Goal: Information Seeking & Learning: Find specific fact

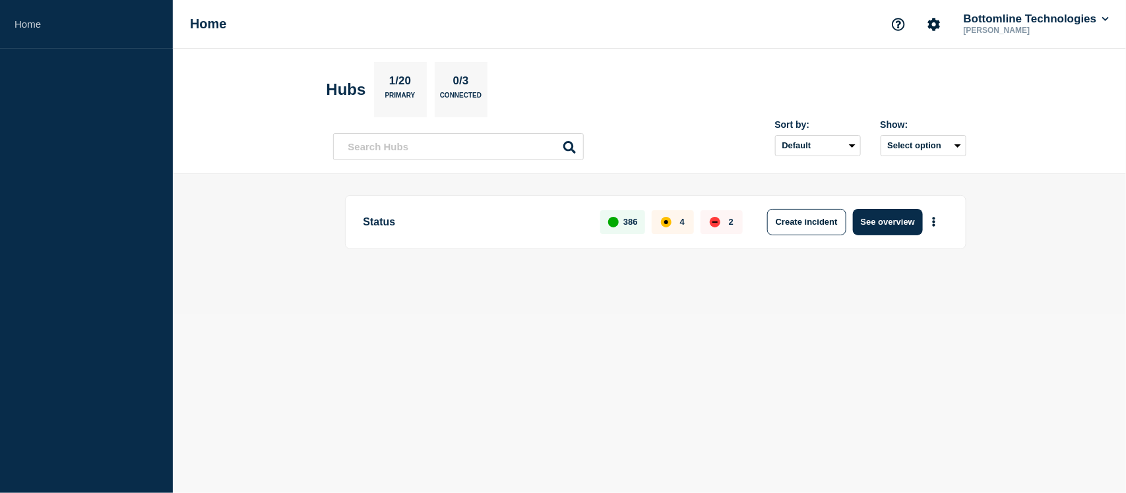
click at [116, 228] on aside "Home" at bounding box center [86, 246] width 173 height 493
click at [877, 220] on button "See overview" at bounding box center [888, 222] width 70 height 26
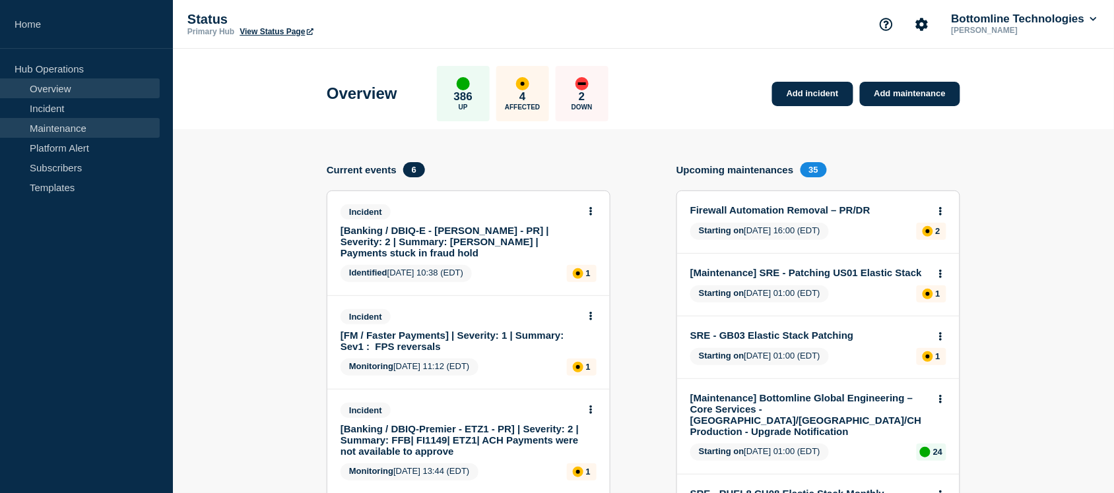
click at [89, 123] on link "Maintenance" at bounding box center [80, 128] width 160 height 20
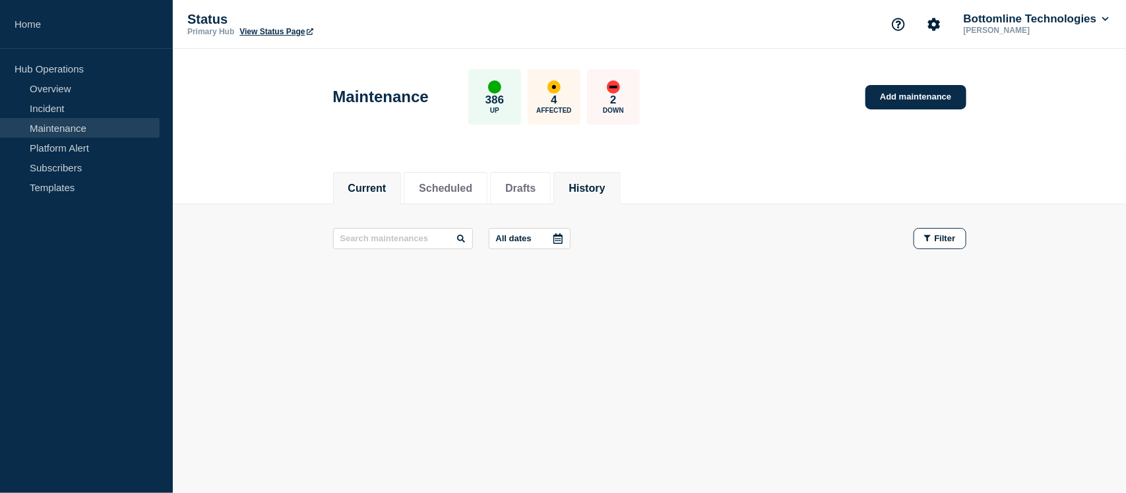
click at [602, 175] on li "History" at bounding box center [587, 188] width 67 height 32
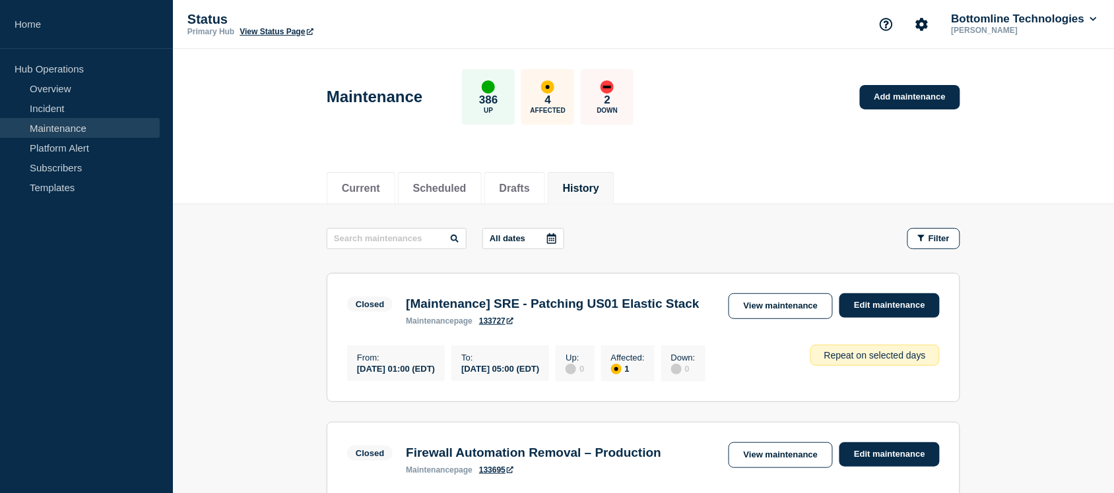
click at [557, 241] on icon at bounding box center [551, 239] width 11 height 11
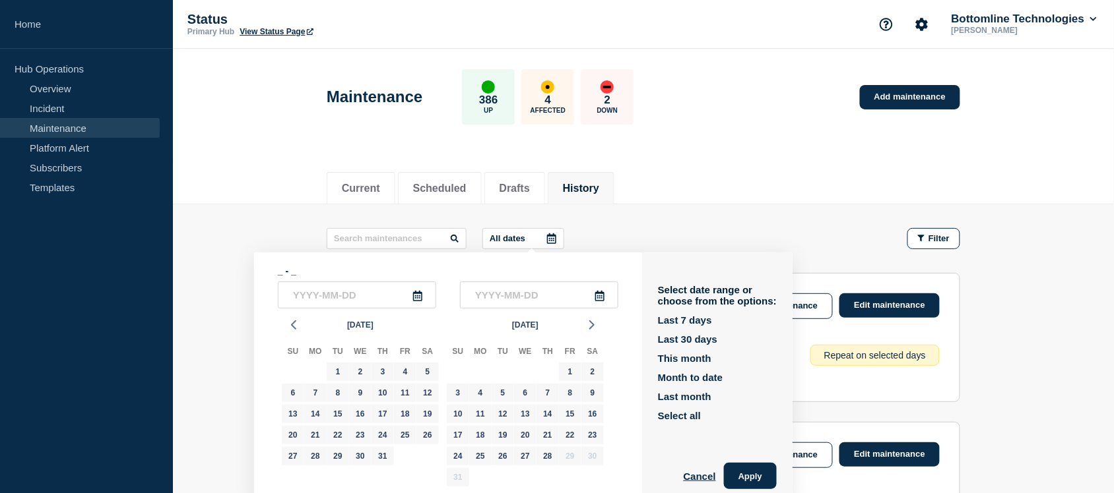
scroll to position [11, 0]
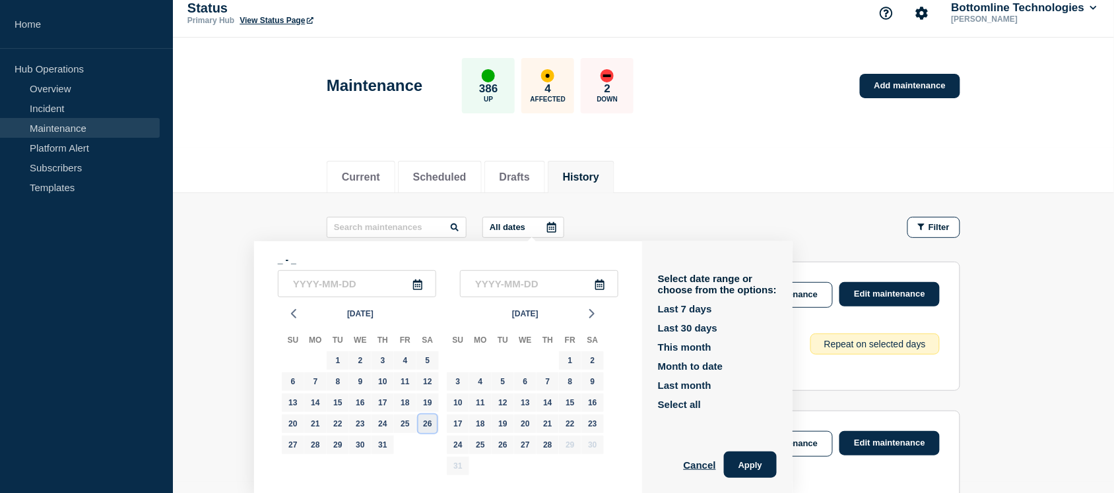
click at [424, 416] on div "26" at bounding box center [427, 424] width 18 height 18
type input "2025-07-26"
click at [424, 416] on div "26" at bounding box center [427, 424] width 18 height 18
type input "2025-07-26"
click at [424, 416] on div "26" at bounding box center [427, 424] width 18 height 18
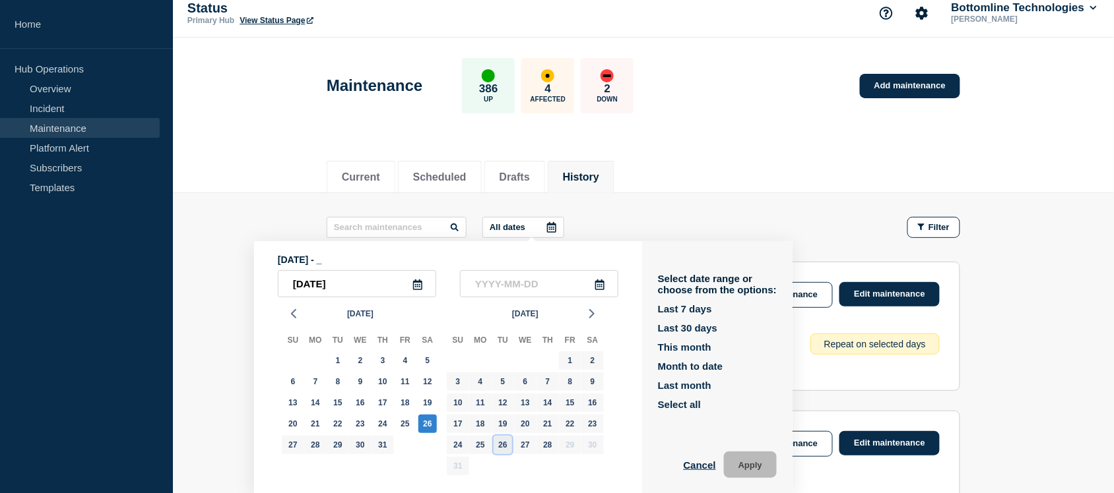
click at [503, 443] on div "26" at bounding box center [502, 445] width 18 height 18
type input "2025-08-26"
click at [503, 443] on div "26" at bounding box center [502, 445] width 18 height 18
type input "2025-08-26"
click at [503, 443] on div "26" at bounding box center [502, 445] width 18 height 18
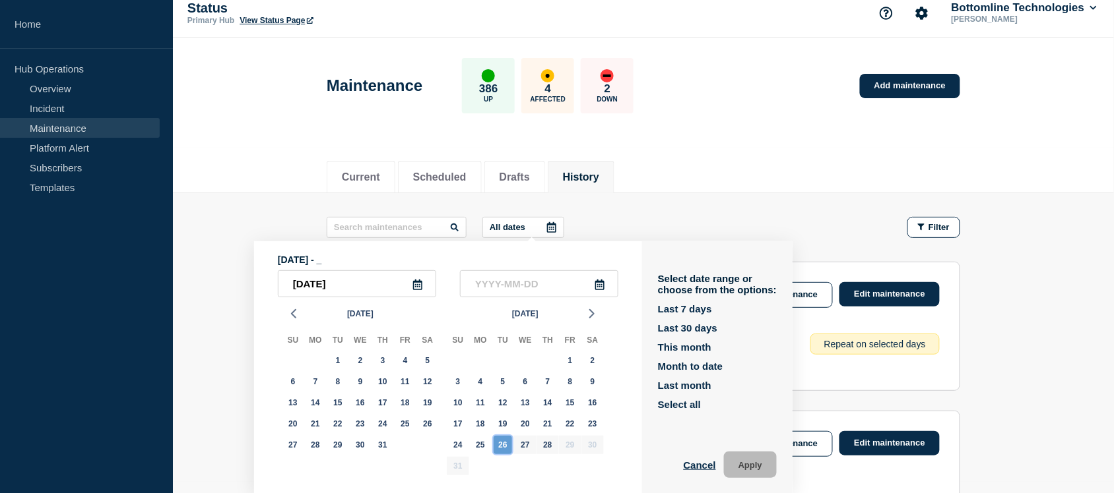
type input "2025-08-26"
click at [503, 443] on div "26" at bounding box center [502, 445] width 18 height 18
type input "2025-08-26"
click at [776, 467] on button "Apply" at bounding box center [750, 465] width 53 height 26
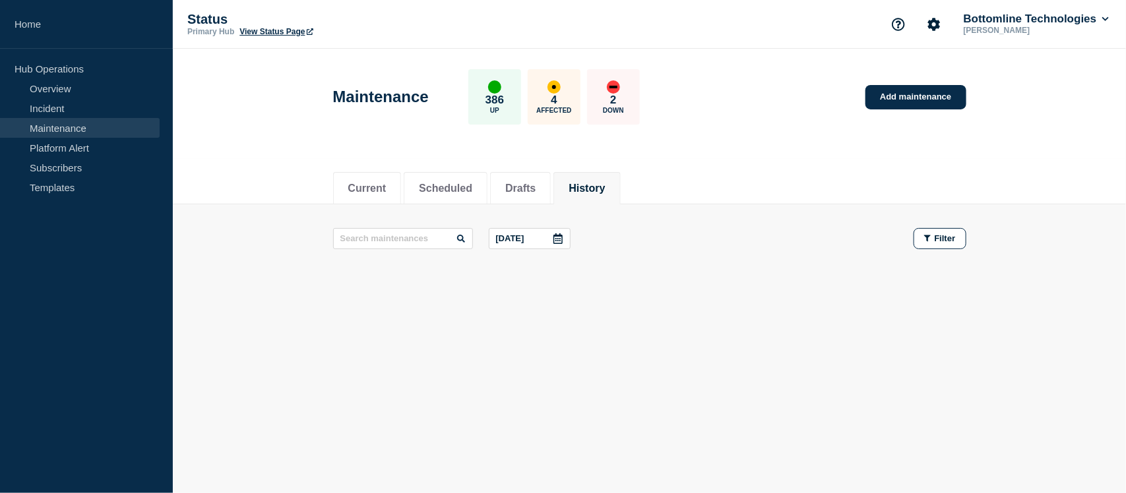
click at [555, 236] on div at bounding box center [558, 239] width 24 height 20
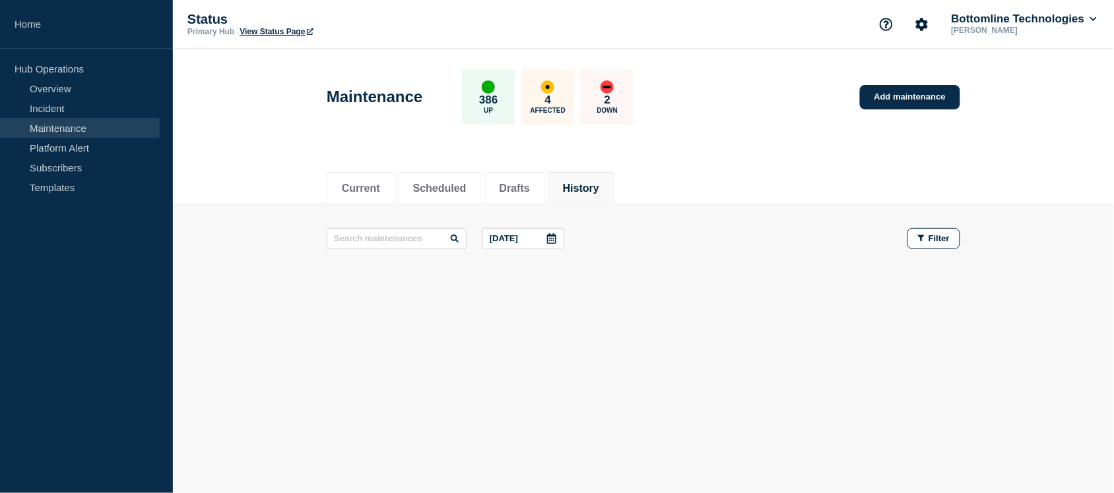
scroll to position [11, 0]
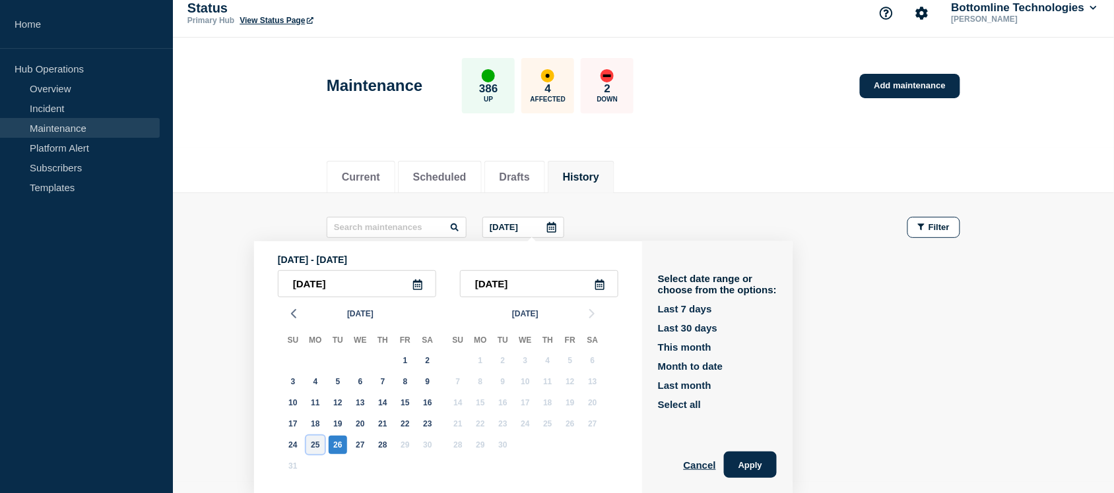
click at [318, 443] on div "25" at bounding box center [315, 445] width 18 height 18
type input "2025-08-25"
click at [318, 443] on div "25" at bounding box center [315, 445] width 18 height 18
type input "2025-08-25"
click at [752, 466] on button "Apply" at bounding box center [750, 465] width 53 height 26
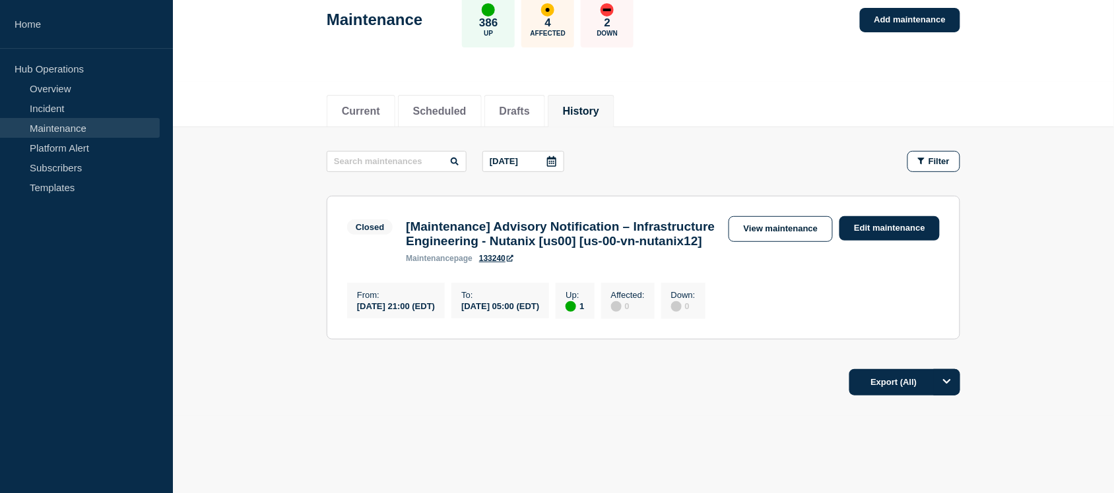
scroll to position [84, 0]
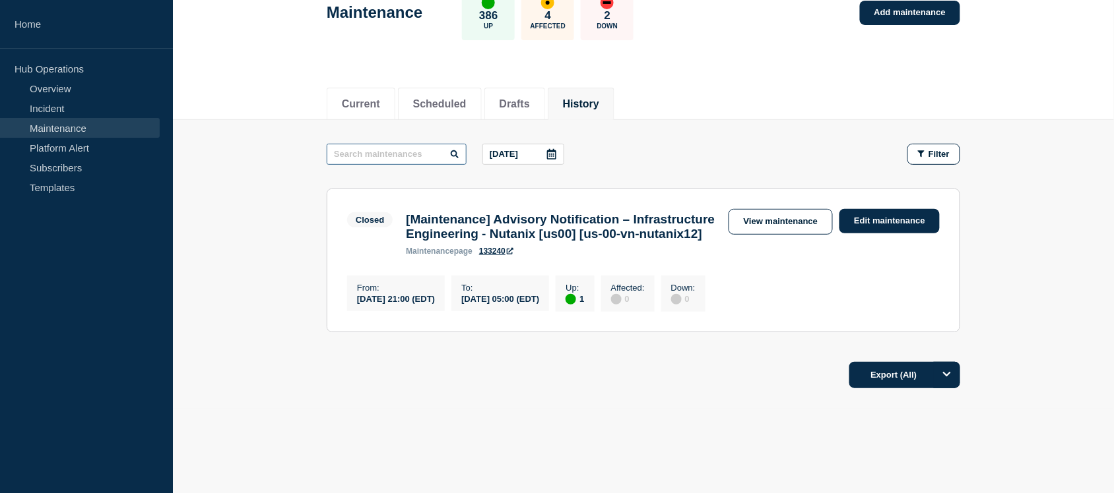
click at [403, 150] on input "text" at bounding box center [397, 154] width 140 height 21
paste input "(Maintenance Advisory Notification – Datacenter Engineering - Kubernetes Cluste…"
type input "(Maintenance Advisory Notification – Datacenter Engineering - Kubernetes Cluste…"
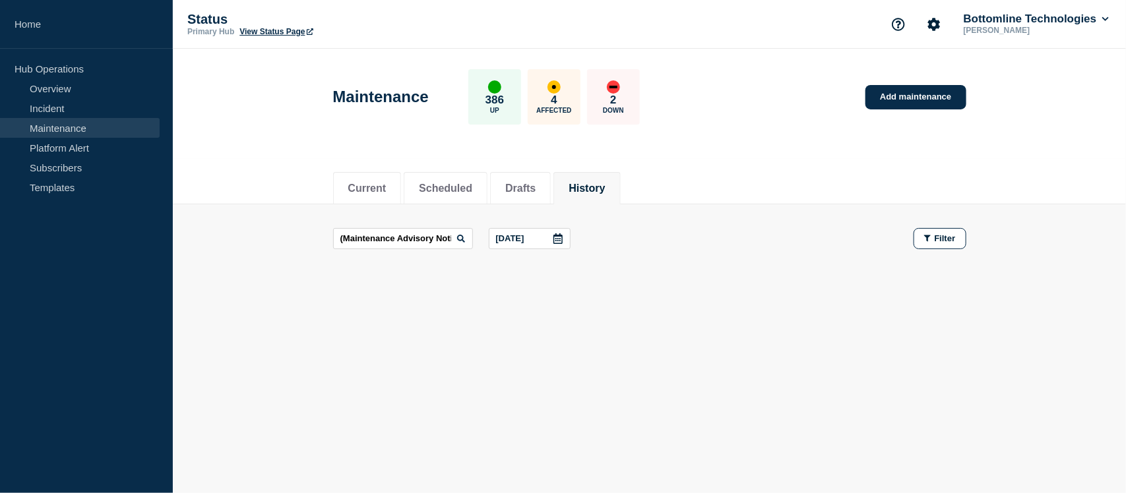
click at [559, 239] on icon at bounding box center [558, 239] width 9 height 11
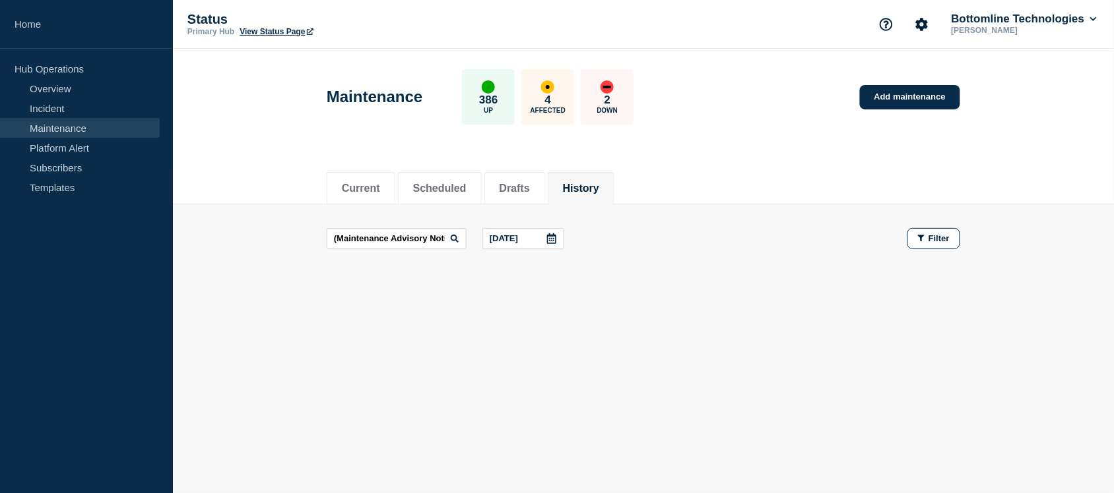
scroll to position [11, 0]
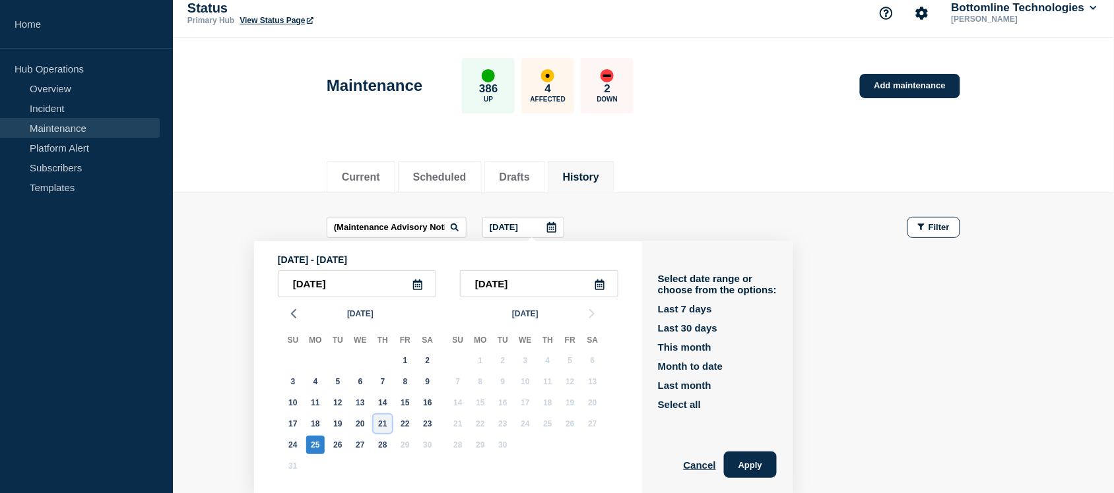
click at [380, 421] on div "21" at bounding box center [382, 424] width 18 height 18
type input "2025-08-21"
click at [384, 449] on div "28" at bounding box center [382, 445] width 18 height 18
type input "2025-08-28"
click at [761, 457] on button "Apply" at bounding box center [750, 465] width 53 height 26
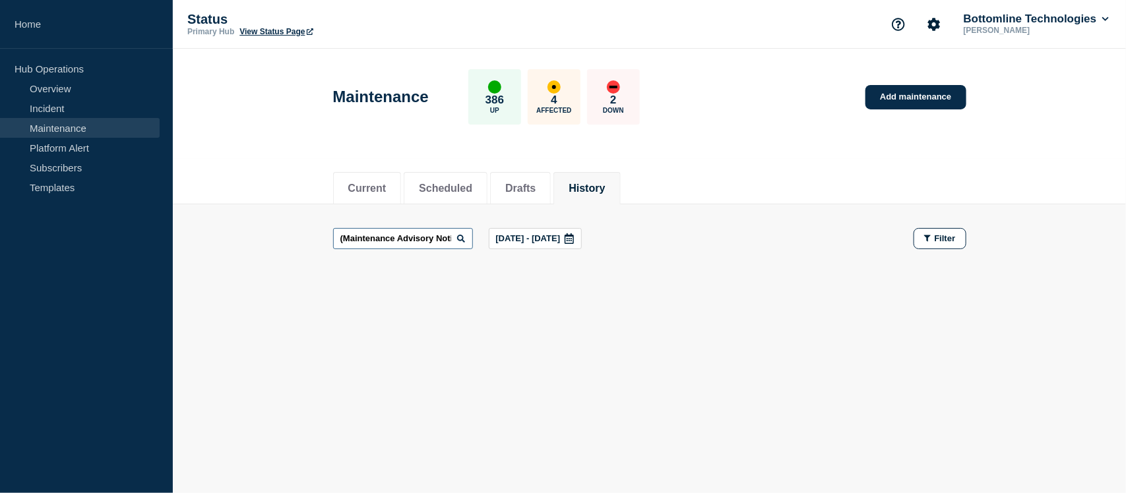
click at [436, 249] on input "(Maintenance Advisory Notification – Datacenter Engineering - Kubernetes Cluste…" at bounding box center [403, 238] width 140 height 21
click at [430, 236] on input "(Maintenance Advisory Notification – Datacenter Engineering - Kubernetes Cluste…" at bounding box center [403, 238] width 140 height 21
click at [432, 235] on input "(Maintenance Advisory Notification – Datacenter Engineering - Kubernetes Cluste…" at bounding box center [403, 238] width 140 height 21
paste input "Kubernetes Clusters Monthly Patching"
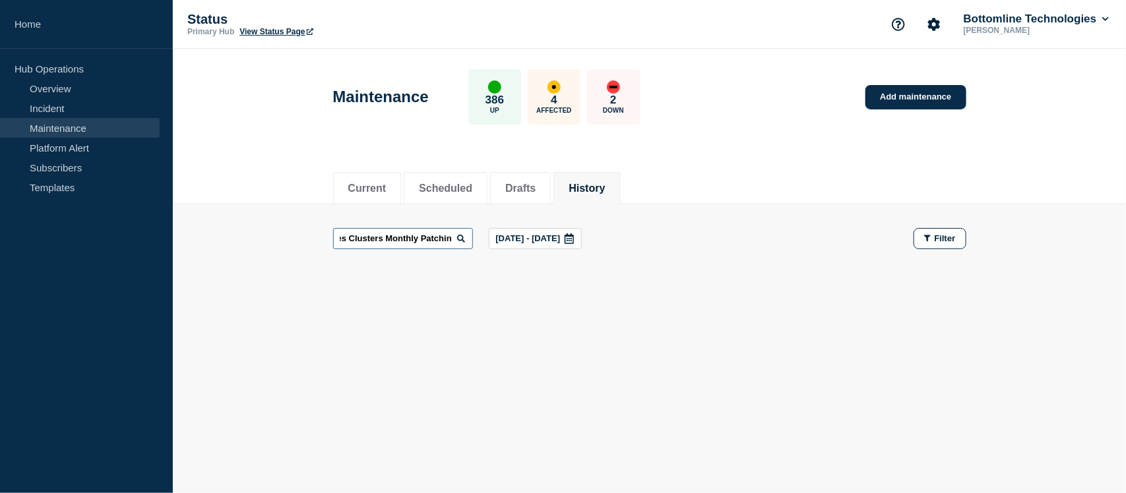
type input "Kubernetes Clusters Monthly Patching"
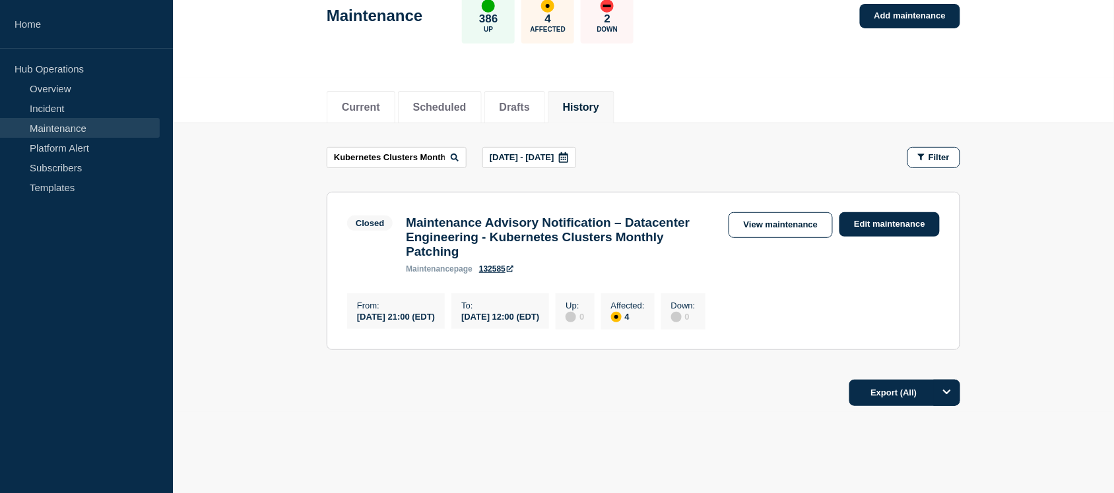
click at [588, 259] on h3 "Maintenance Advisory Notification – Datacenter Engineering - Kubernetes Cluster…" at bounding box center [560, 238] width 309 height 44
click at [538, 245] on h3 "Maintenance Advisory Notification – Datacenter Engineering - Kubernetes Cluster…" at bounding box center [560, 238] width 309 height 44
click at [597, 259] on h3 "Maintenance Advisory Notification – Datacenter Engineering - Kubernetes Cluster…" at bounding box center [560, 238] width 309 height 44
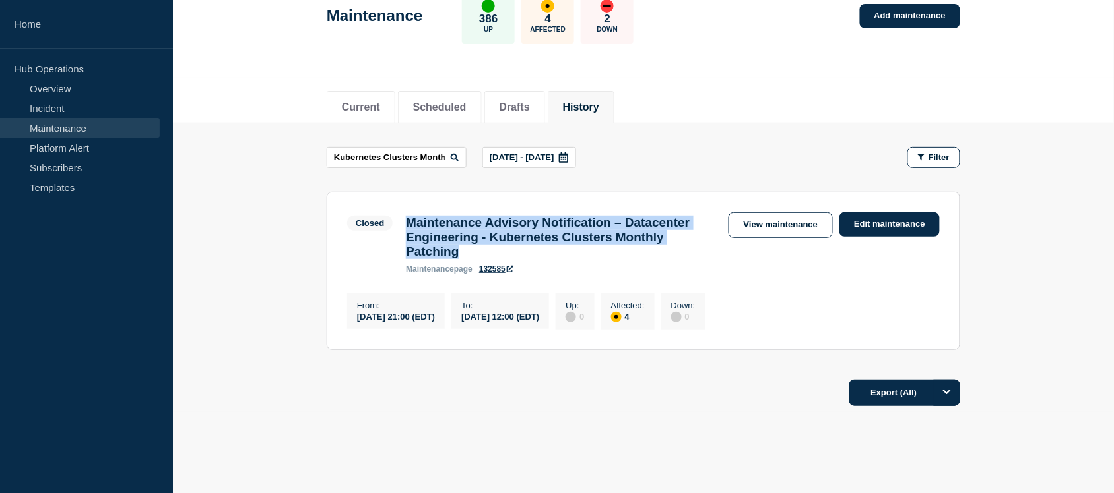
drag, startPoint x: 409, startPoint y: 222, endPoint x: 599, endPoint y: 261, distance: 194.1
click at [599, 259] on h3 "Maintenance Advisory Notification – Datacenter Engineering - Kubernetes Cluster…" at bounding box center [560, 238] width 309 height 44
copy h3 "Maintenance Advisory Notification – Datacenter Engineering - Kubernetes Cluster…"
drag, startPoint x: 611, startPoint y: 334, endPoint x: 354, endPoint y: 317, distance: 257.9
click at [354, 317] on div "From : 2025-08-23 21:00 (EDT) To : 2025-08-24 12:00 (EDT) Up : 0 Affected : 4 D…" at bounding box center [529, 310] width 365 height 40
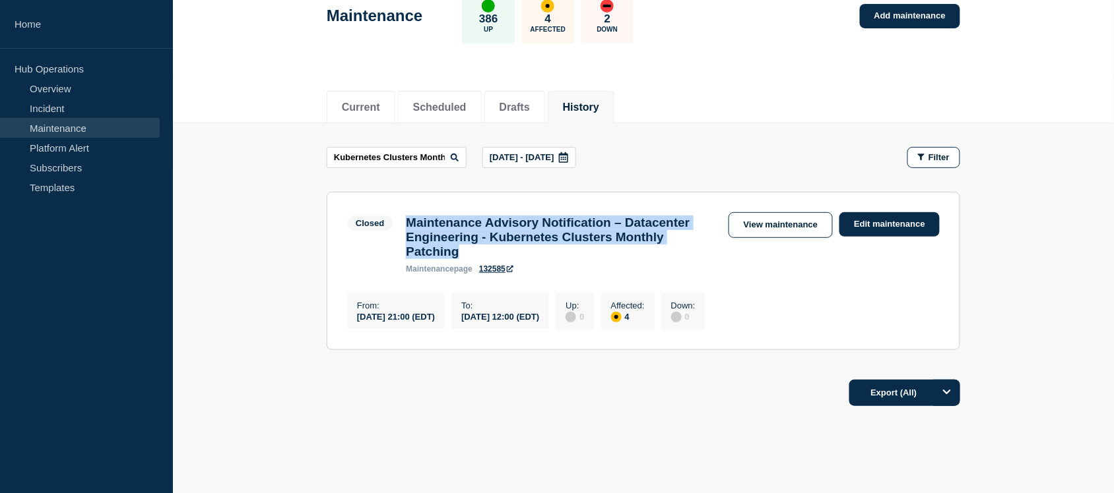
copy div "From : 2025-08-23 21:00 (EDT) To : 2025-08-24 12:00 (EDT)"
click at [596, 342] on section "Closed Maintenance Advisory Notification – Datacenter Engineering - Kubernetes …" at bounding box center [643, 271] width 633 height 158
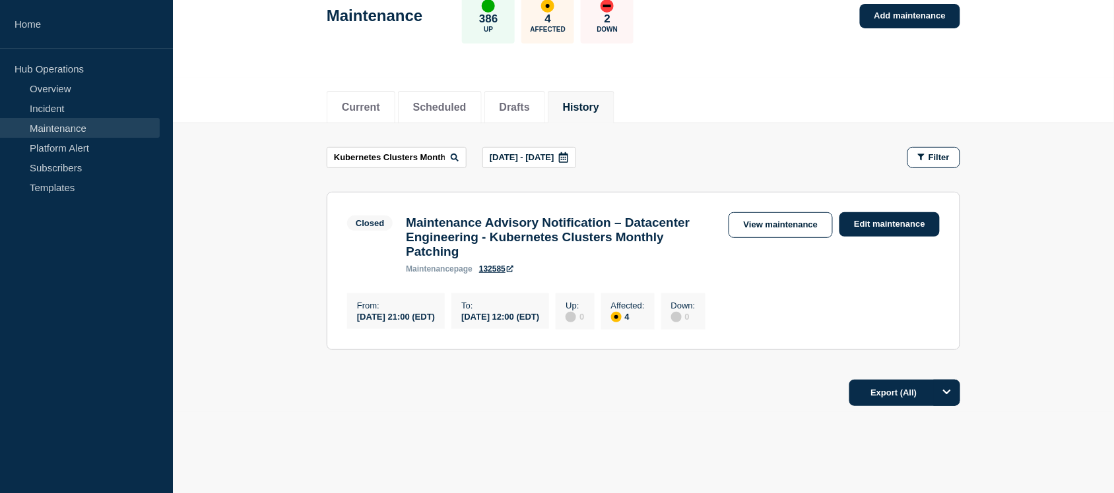
drag, startPoint x: 604, startPoint y: 327, endPoint x: 486, endPoint y: 327, distance: 117.4
click at [486, 327] on div "To : 2025-08-24 12:00 (EDT)" at bounding box center [500, 312] width 98 height 36
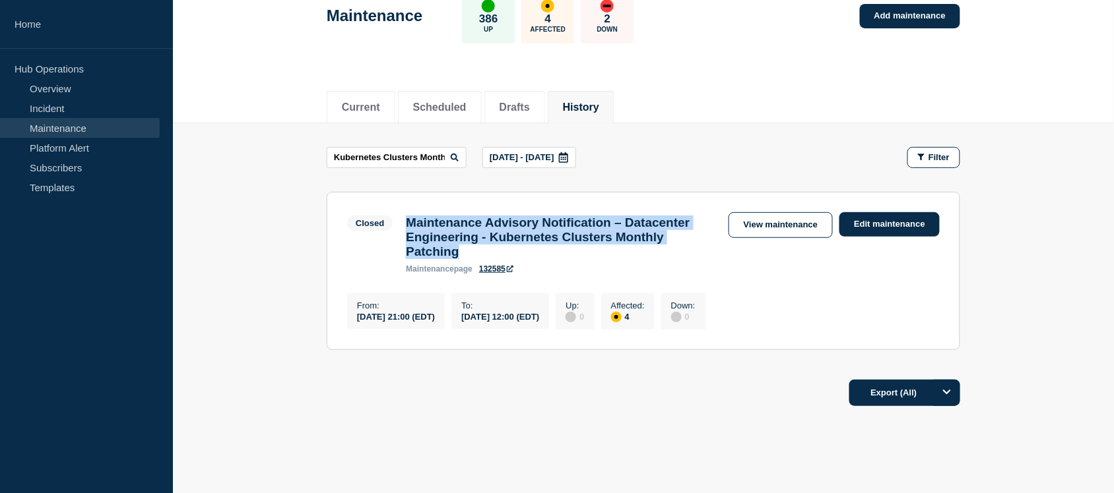
drag, startPoint x: 608, startPoint y: 255, endPoint x: 410, endPoint y: 219, distance: 201.1
click at [410, 219] on h3 "Maintenance Advisory Notification – Datacenter Engineering - Kubernetes Cluster…" at bounding box center [560, 238] width 309 height 44
drag, startPoint x: 577, startPoint y: 328, endPoint x: 477, endPoint y: 327, distance: 100.3
click at [477, 327] on div "From : 2025-08-23 21:00 (EDT) To : 2025-08-24 12:00 (EDT) Up : 0 Affected : 4 D…" at bounding box center [529, 310] width 365 height 40
click at [539, 322] on div "[DATE] 12:00 (EDT)" at bounding box center [500, 316] width 78 height 11
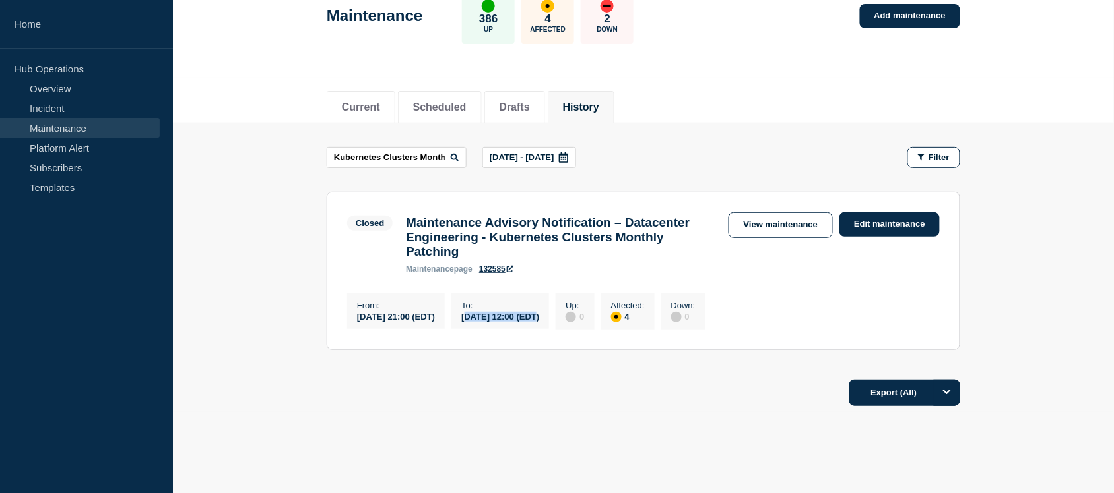
drag, startPoint x: 573, startPoint y: 331, endPoint x: 493, endPoint y: 325, distance: 79.4
click at [493, 322] on div "[DATE] 12:00 (EDT)" at bounding box center [500, 316] width 78 height 11
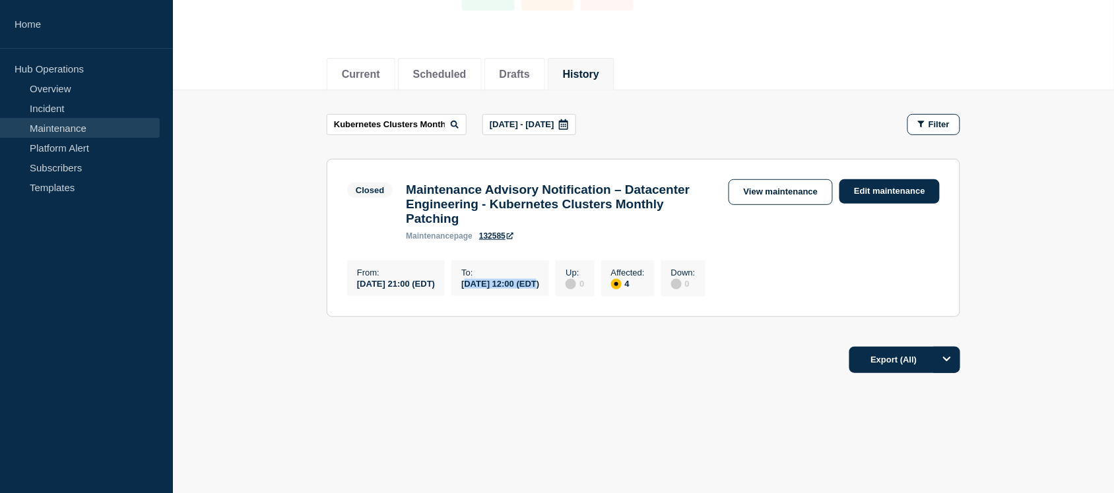
scroll to position [119, 0]
click at [815, 186] on link "View maintenance" at bounding box center [780, 192] width 104 height 26
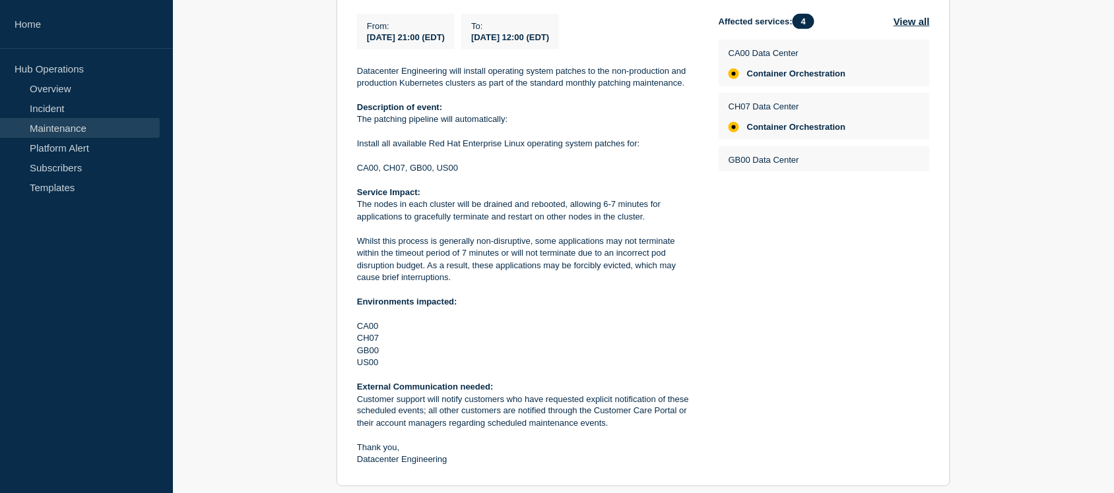
scroll to position [334, 0]
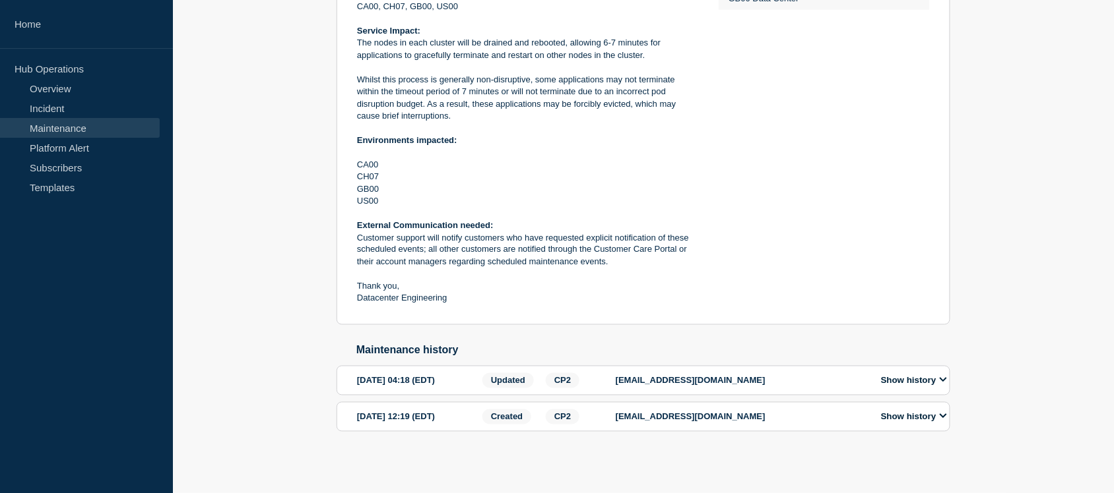
scroll to position [505, 0]
